Goal: Task Accomplishment & Management: Use online tool/utility

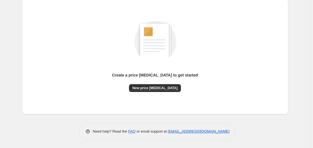
scroll to position [62, 0]
click at [150, 86] on span "New price [MEDICAL_DATA]" at bounding box center [154, 88] width 45 height 4
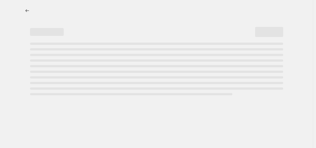
select select "percentage"
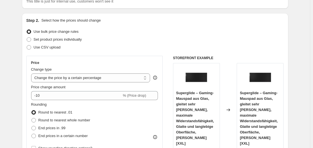
scroll to position [56, 0]
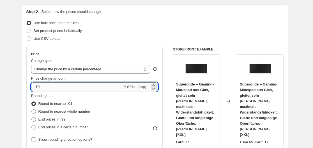
click at [59, 84] on input "-10" at bounding box center [76, 86] width 91 height 9
type input "-1"
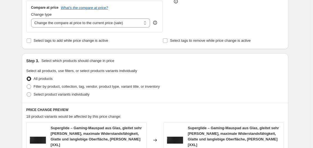
scroll to position [224, 0]
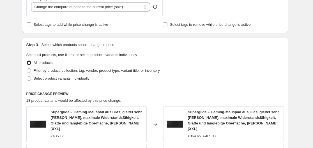
type input "-35"
click at [4, 53] on div "Create new price [MEDICAL_DATA]. This page is ready Create new price [MEDICAL_D…" at bounding box center [155, 88] width 310 height 625
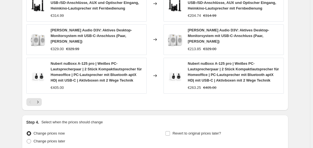
scroll to position [466, 0]
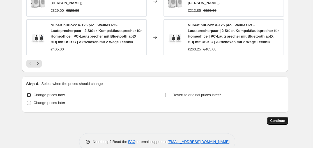
click at [277, 117] on button "Continue" at bounding box center [277, 121] width 21 height 8
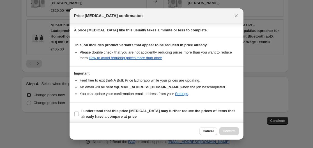
scroll to position [88, 0]
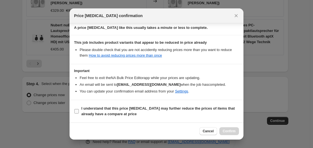
click at [75, 110] on input "I understand that this price [MEDICAL_DATA] may further reduce the prices of it…" at bounding box center [76, 111] width 4 height 4
checkbox input "true"
click at [228, 130] on span "Confirm" at bounding box center [229, 131] width 13 height 4
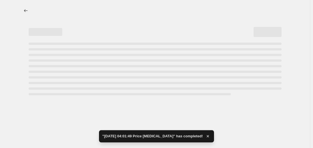
select select "percentage"
